Goal: Use online tool/utility: Utilize a website feature to perform a specific function

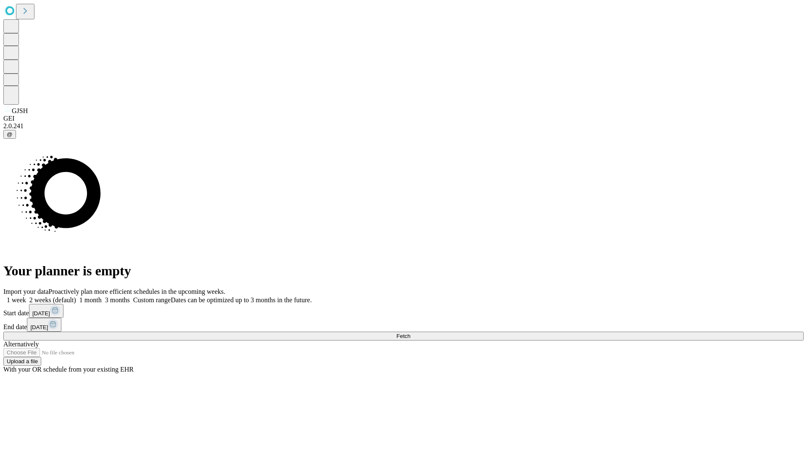
click at [410, 333] on span "Fetch" at bounding box center [403, 336] width 14 height 6
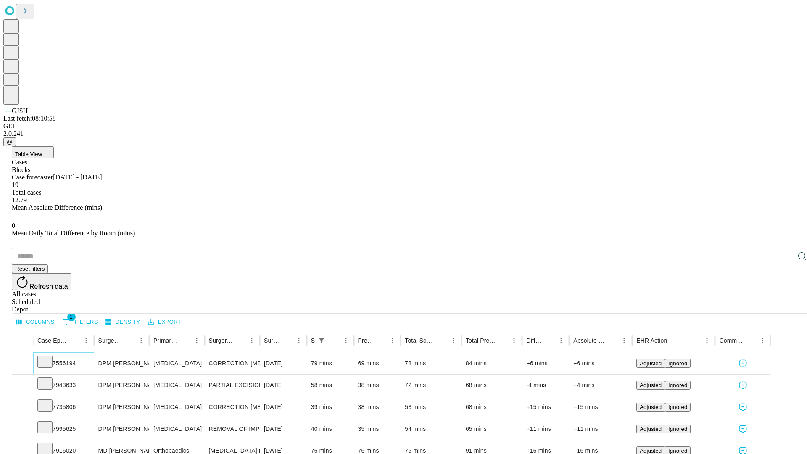
click at [49, 357] on icon at bounding box center [45, 361] width 8 height 8
